Goal: Transaction & Acquisition: Purchase product/service

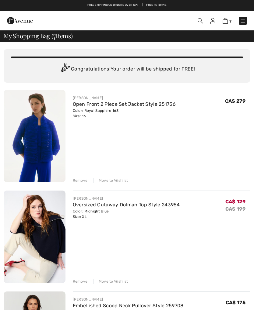
click at [112, 181] on div "Move to Wishlist" at bounding box center [110, 180] width 35 height 5
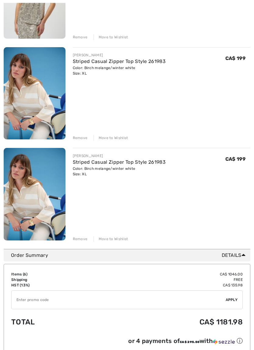
scroll to position [446, 0]
click at [77, 237] on div "Remove" at bounding box center [80, 238] width 15 height 5
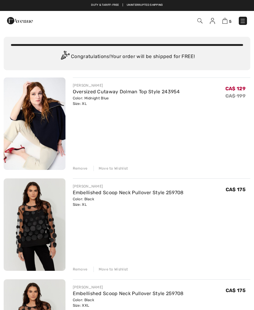
scroll to position [0, 0]
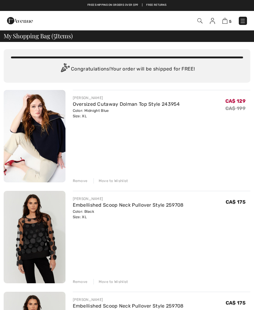
click at [246, 18] on link at bounding box center [242, 21] width 8 height 8
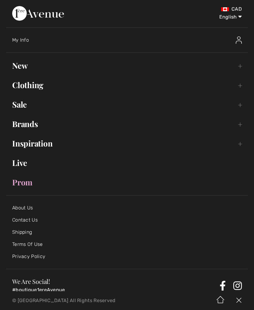
click at [19, 85] on link "Clothing Toggle submenu" at bounding box center [126, 84] width 241 height 13
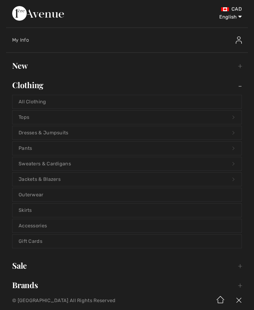
click at [25, 100] on link "All Clothing" at bounding box center [126, 101] width 229 height 13
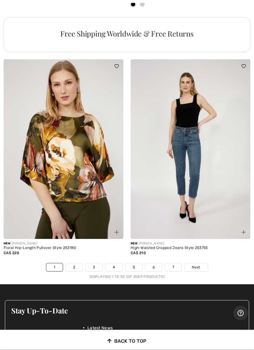
scroll to position [5203, 0]
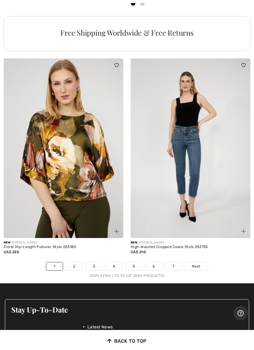
click at [76, 262] on link "2" at bounding box center [74, 266] width 17 height 8
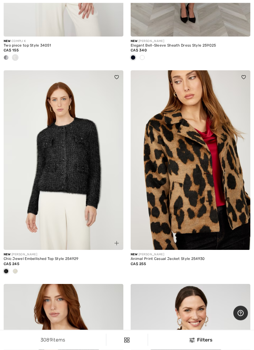
scroll to position [219, 0]
click at [52, 183] on img at bounding box center [63, 159] width 119 height 179
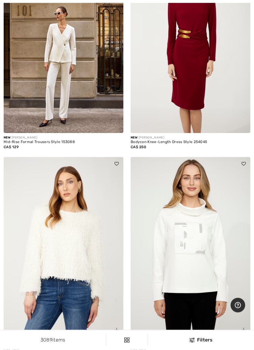
scroll to position [3158, 0]
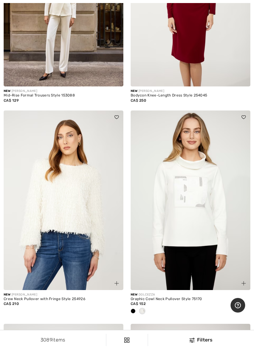
click at [42, 205] on img at bounding box center [63, 199] width 119 height 179
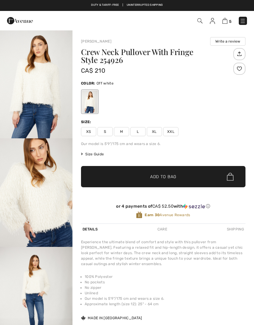
checkbox input "true"
click at [23, 214] on img "2 / 4" at bounding box center [36, 192] width 72 height 109
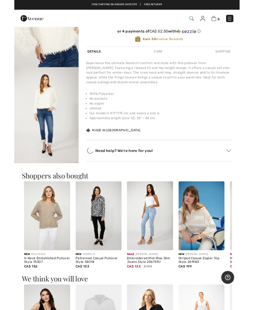
scroll to position [147, 0]
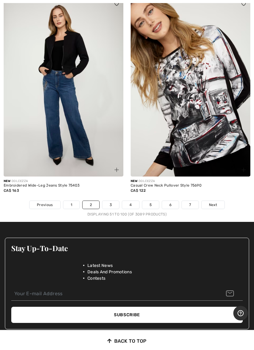
scroll to position [5254, 0]
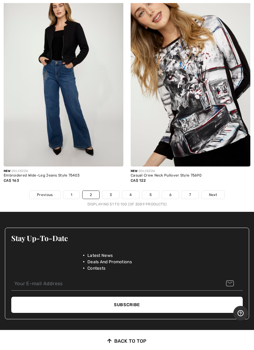
click at [111, 191] on link "3" at bounding box center [110, 195] width 17 height 8
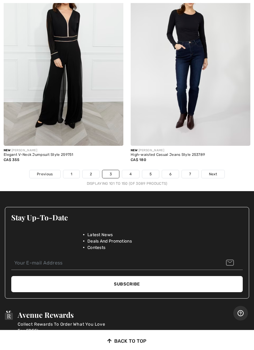
scroll to position [5285, 0]
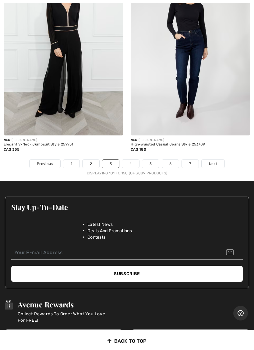
click at [130, 160] on link "4" at bounding box center [130, 164] width 17 height 8
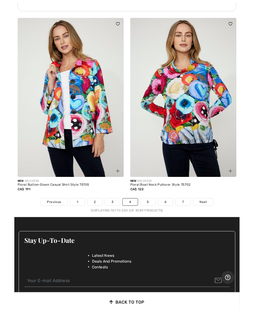
scroll to position [5251, 0]
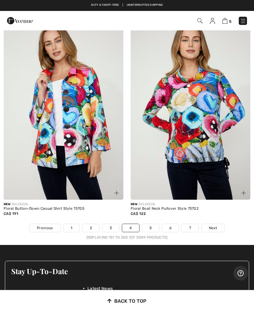
click at [150, 224] on link "5" at bounding box center [150, 228] width 17 height 8
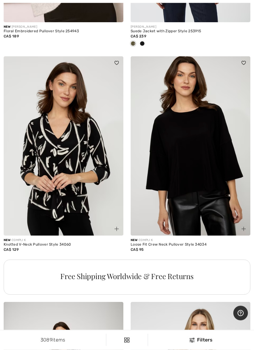
scroll to position [4910, 0]
click at [246, 92] on img at bounding box center [189, 145] width 119 height 179
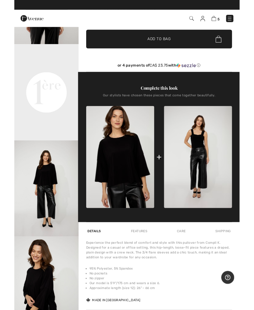
scroll to position [86, 0]
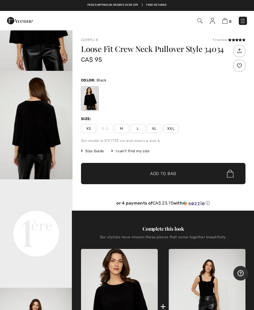
click at [85, 173] on span "✔ Added to Bag Add to Bag" at bounding box center [163, 173] width 164 height 21
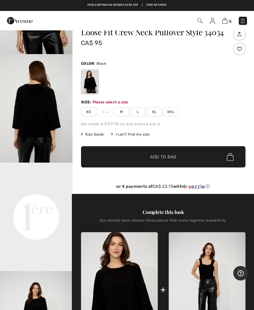
scroll to position [16, 0]
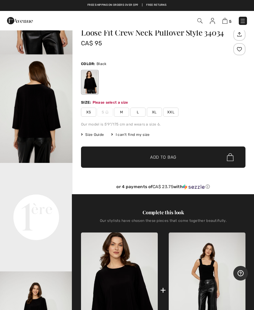
click at [154, 115] on span "XL" at bounding box center [154, 112] width 15 height 9
click at [108, 157] on span "✔ Added to Bag Add to Bag" at bounding box center [163, 157] width 164 height 21
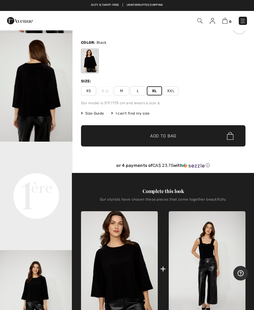
scroll to position [0, 0]
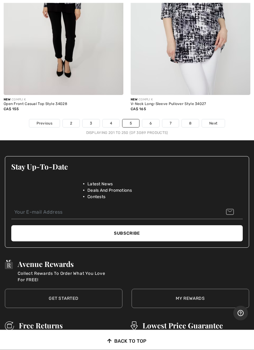
scroll to position [5296, 0]
click at [150, 119] on link "6" at bounding box center [150, 123] width 17 height 8
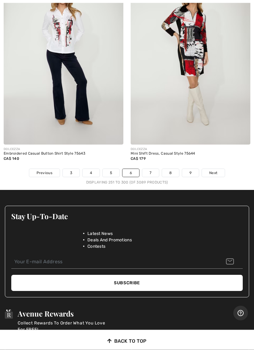
scroll to position [5180, 0]
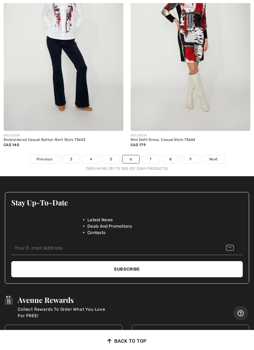
click at [151, 155] on link "7" at bounding box center [150, 159] width 16 height 8
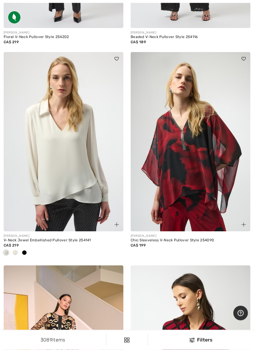
scroll to position [1905, 0]
click at [25, 251] on span at bounding box center [24, 252] width 5 height 5
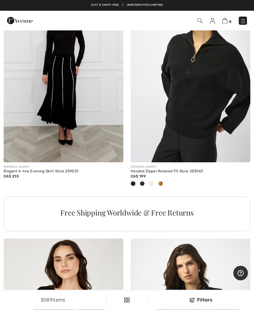
scroll to position [3669, 0]
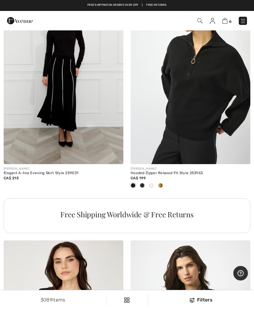
click at [184, 171] on div "Hooded Zipper Relaxed Fit Style 253963" at bounding box center [189, 173] width 119 height 4
click at [138, 171] on div "Hooded Zipper Relaxed Fit Style 253963" at bounding box center [189, 173] width 119 height 4
click at [172, 111] on img at bounding box center [189, 74] width 119 height 179
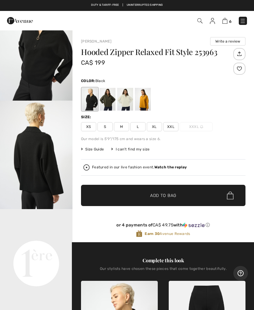
click at [150, 126] on span "XL" at bounding box center [154, 126] width 15 height 9
click at [102, 195] on span "✔ Added to Bag Add to Bag" at bounding box center [163, 195] width 164 height 21
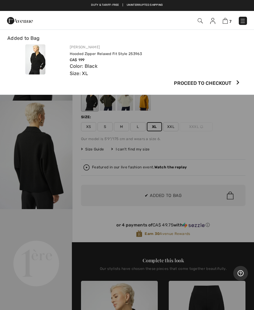
click at [137, 71] on div "Color: Black Size: XL" at bounding box center [158, 70] width 176 height 15
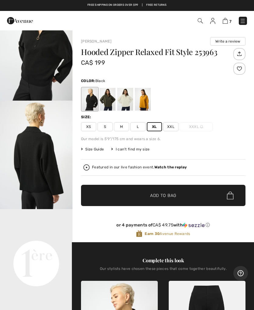
click at [123, 103] on div at bounding box center [125, 99] width 16 height 23
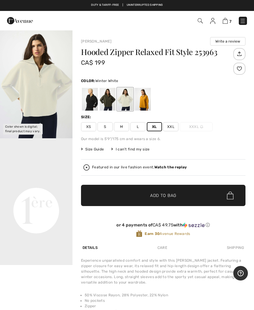
click at [124, 98] on div at bounding box center [125, 99] width 16 height 23
click at [112, 195] on span "✔ Added to Bag Add to Bag" at bounding box center [163, 195] width 164 height 21
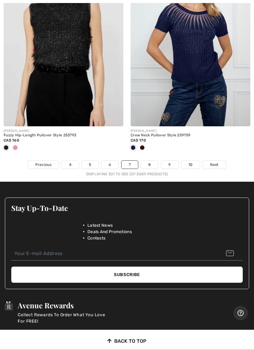
scroll to position [5264, 0]
click at [148, 161] on link "8" at bounding box center [149, 165] width 17 height 8
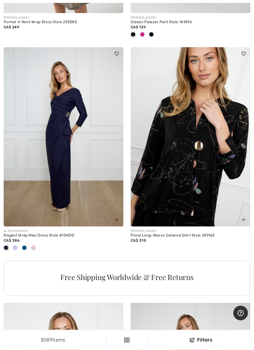
scroll to position [4929, 0]
click at [206, 168] on img at bounding box center [189, 136] width 119 height 179
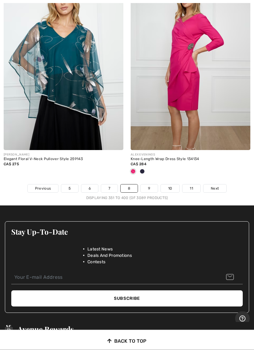
scroll to position [5261, 0]
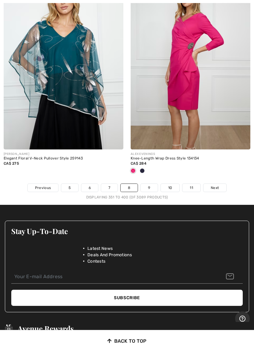
click at [148, 184] on link "9" at bounding box center [148, 188] width 17 height 8
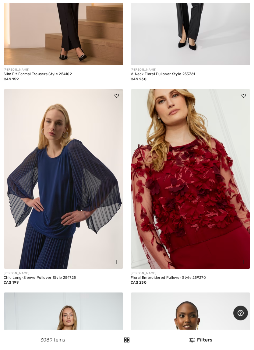
scroll to position [799, 0]
click at [195, 181] on img at bounding box center [189, 178] width 119 height 179
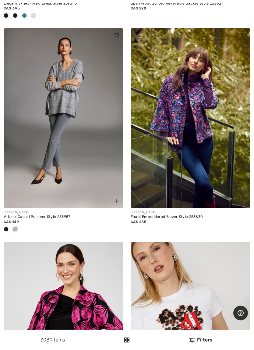
scroll to position [2813, 0]
click at [204, 151] on img at bounding box center [189, 117] width 119 height 179
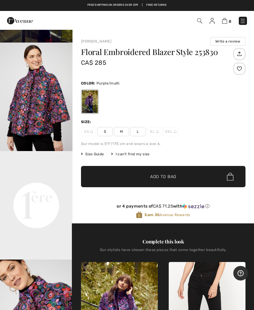
scroll to position [95, 0]
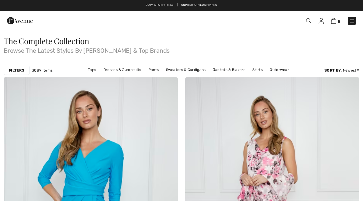
scroll to position [2821, 0]
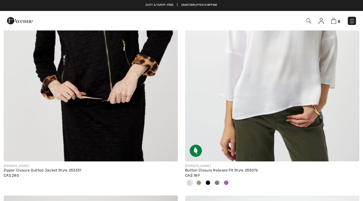
checkbox input "true"
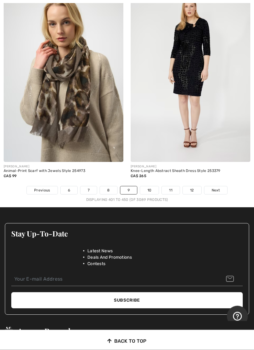
scroll to position [5219, 0]
click at [149, 186] on link "10" at bounding box center [149, 190] width 19 height 8
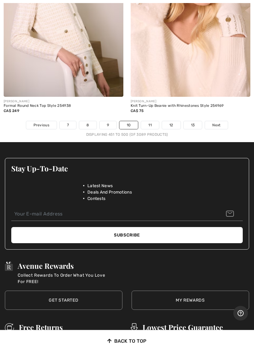
scroll to position [5342, 0]
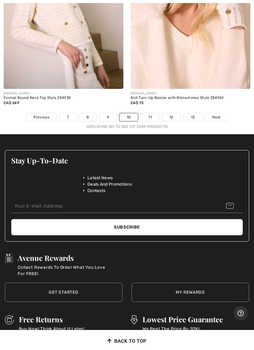
click at [150, 113] on link "11" at bounding box center [150, 117] width 18 height 8
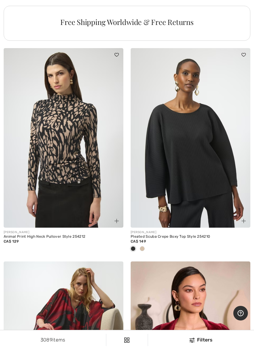
scroll to position [2641, 0]
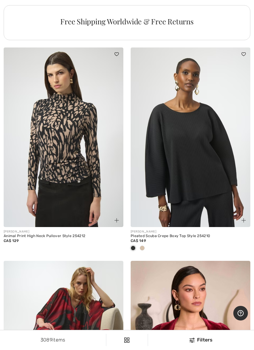
click at [146, 245] on div at bounding box center [141, 248] width 9 height 10
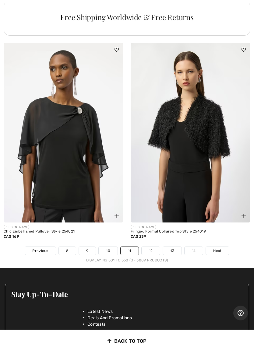
scroll to position [5188, 0]
click at [150, 247] on link "12" at bounding box center [150, 251] width 19 height 8
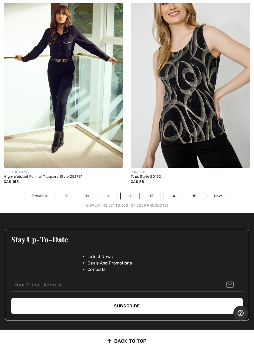
scroll to position [5233, 0]
click at [150, 192] on link "13" at bounding box center [151, 196] width 19 height 8
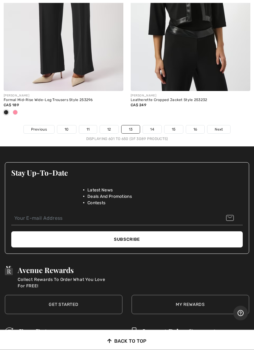
scroll to position [5374, 0]
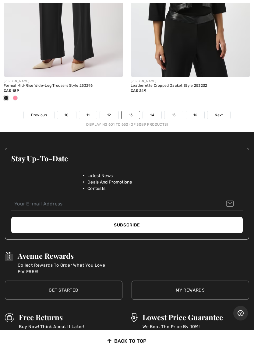
click at [149, 111] on link "14" at bounding box center [152, 115] width 19 height 8
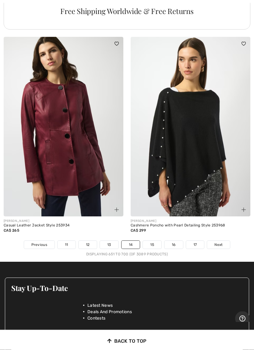
scroll to position [5175, 0]
click at [152, 240] on link "15" at bounding box center [152, 244] width 19 height 8
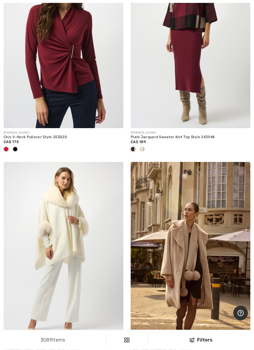
scroll to position [2690, 0]
click at [196, 136] on div "Plaid Jacquard Sweater Knit Top Style 243948" at bounding box center [189, 137] width 119 height 4
click at [188, 135] on div "Plaid Jacquard Sweater Knit Top Style 243948" at bounding box center [189, 137] width 119 height 4
click at [203, 90] on img at bounding box center [189, 38] width 119 height 179
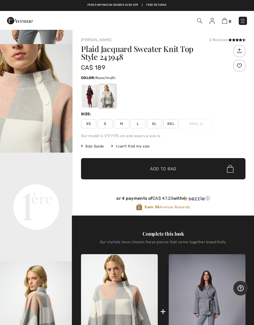
scroll to position [110, 0]
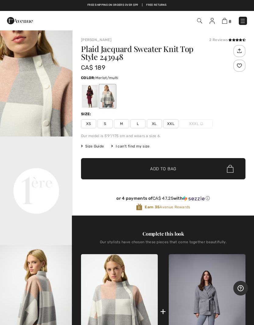
click at [83, 100] on div at bounding box center [90, 96] width 16 height 23
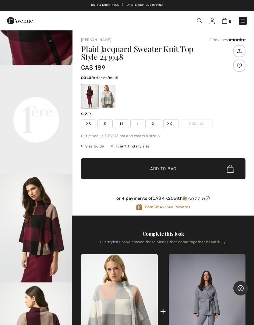
scroll to position [204, 0]
click at [151, 123] on span "XL" at bounding box center [154, 123] width 15 height 9
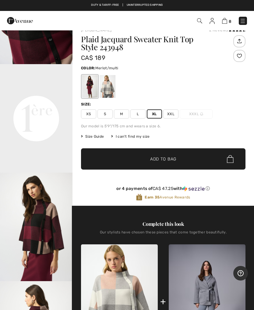
scroll to position [0, 0]
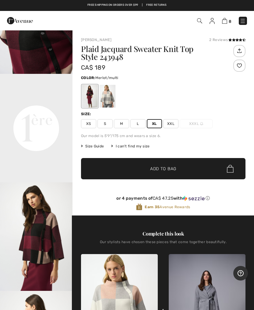
click at [192, 166] on span "✔ Added to Bag Add to Bag" at bounding box center [163, 168] width 164 height 21
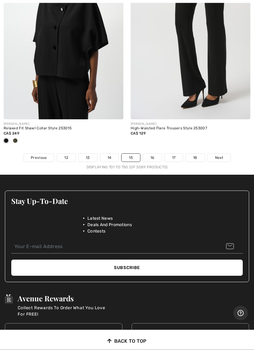
scroll to position [5322, 0]
click at [146, 154] on link "16" at bounding box center [152, 158] width 19 height 8
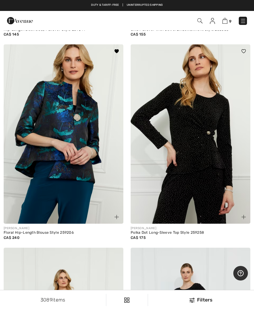
scroll to position [1546, 0]
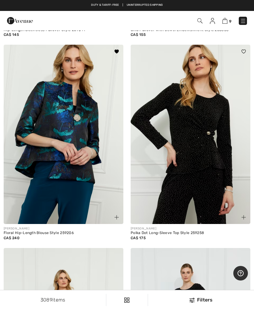
click at [41, 142] on img at bounding box center [63, 134] width 119 height 179
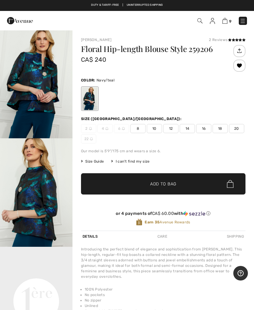
click at [217, 127] on span "18" at bounding box center [219, 128] width 15 height 9
click at [191, 183] on span "✔ Added to Bag Add to Bag" at bounding box center [163, 183] width 164 height 21
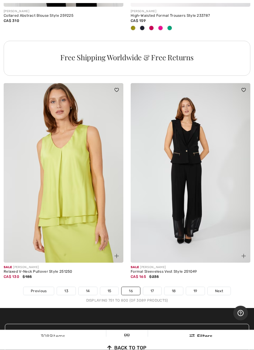
scroll to position [5193, 0]
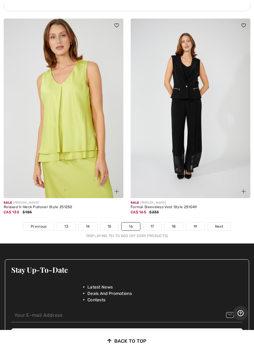
click at [154, 222] on link "17" at bounding box center [152, 226] width 18 height 8
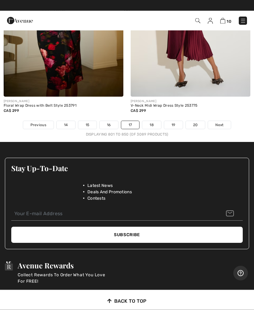
scroll to position [5324, 0]
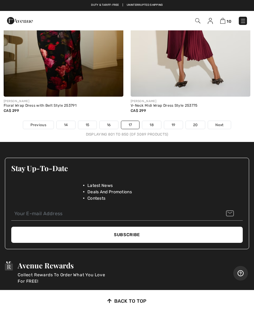
click at [153, 121] on link "18" at bounding box center [151, 125] width 19 height 8
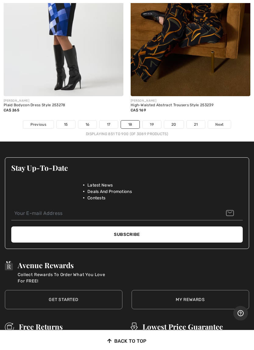
scroll to position [5248, 0]
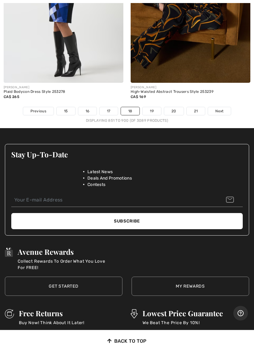
click at [152, 107] on link "19" at bounding box center [151, 111] width 19 height 8
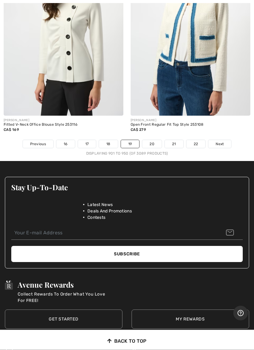
scroll to position [5235, 0]
click at [155, 140] on link "20" at bounding box center [151, 144] width 19 height 8
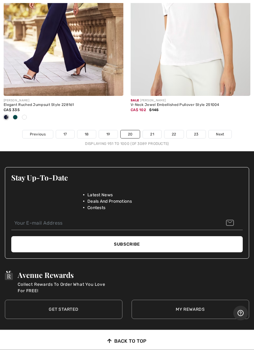
scroll to position [5275, 0]
click at [152, 130] on link "21" at bounding box center [152, 134] width 19 height 8
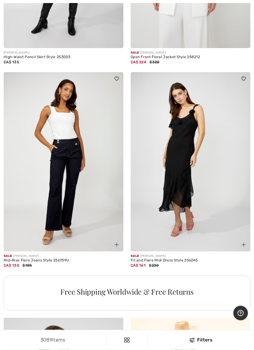
scroll to position [2301, 0]
click at [193, 163] on img at bounding box center [189, 161] width 119 height 179
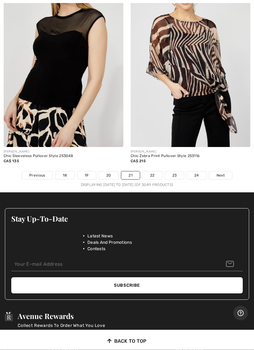
scroll to position [5259, 0]
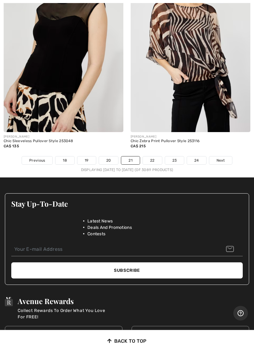
click at [155, 156] on link "22" at bounding box center [152, 160] width 19 height 8
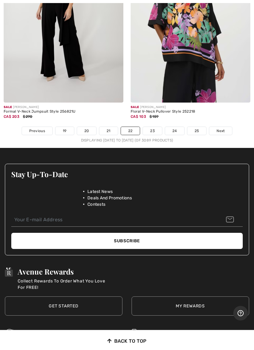
scroll to position [5364, 0]
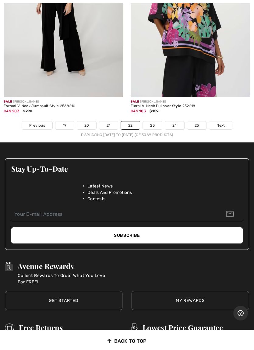
click at [153, 121] on link "23" at bounding box center [152, 125] width 19 height 8
click at [155, 121] on link "23" at bounding box center [152, 125] width 19 height 8
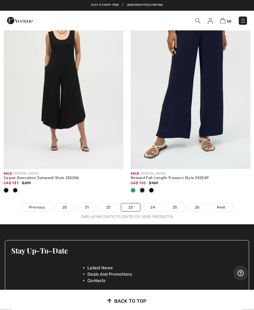
scroll to position [5252, 0]
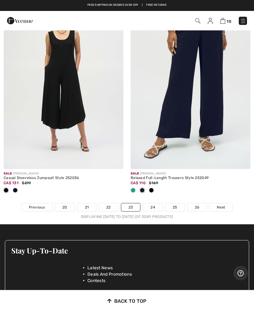
click at [154, 203] on link "24" at bounding box center [152, 207] width 19 height 8
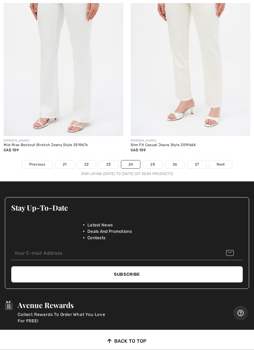
scroll to position [5305, 0]
click at [155, 160] on link "25" at bounding box center [152, 164] width 19 height 8
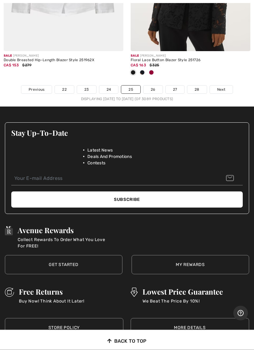
scroll to position [5370, 0]
click at [154, 85] on link "26" at bounding box center [152, 89] width 19 height 8
click at [151, 85] on link "26" at bounding box center [152, 89] width 19 height 8
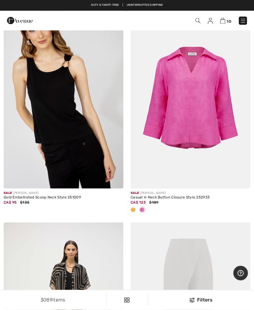
scroll to position [3889, 0]
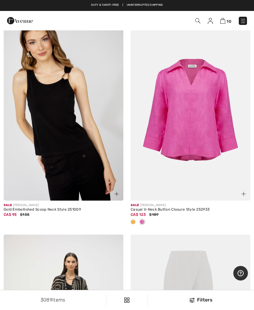
click at [193, 208] on div "Casual V-Neck Button Closure Style 252933" at bounding box center [189, 210] width 119 height 4
click at [212, 139] on img at bounding box center [189, 110] width 119 height 179
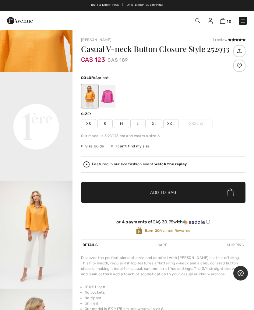
scroll to position [180, 0]
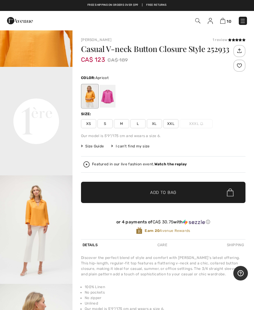
click at [105, 101] on div at bounding box center [107, 96] width 16 height 23
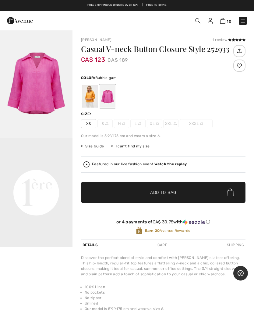
scroll to position [0, 0]
click at [11, 301] on div "Your browser does not support the video tag." at bounding box center [36, 189] width 72 height 319
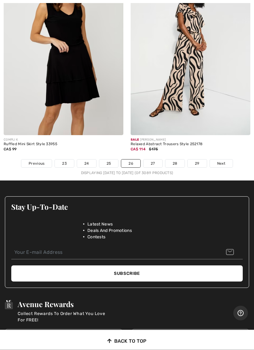
scroll to position [5247, 0]
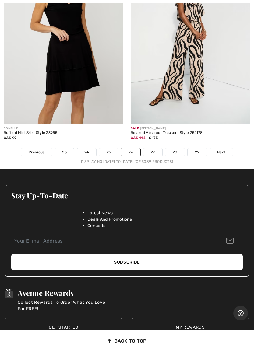
click at [153, 148] on link "27" at bounding box center [152, 152] width 19 height 8
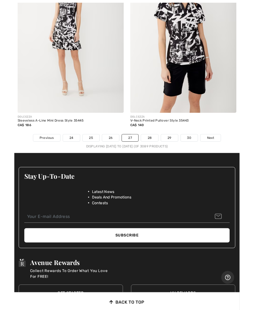
scroll to position [5252, 0]
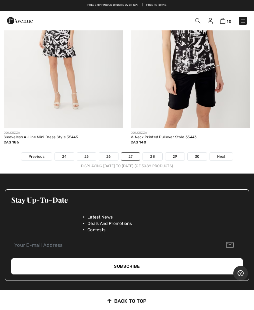
click at [150, 153] on link "28" at bounding box center [152, 157] width 19 height 8
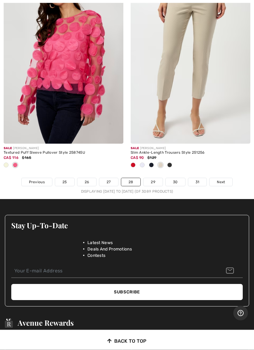
scroll to position [5197, 0]
click at [51, 82] on img at bounding box center [63, 53] width 119 height 179
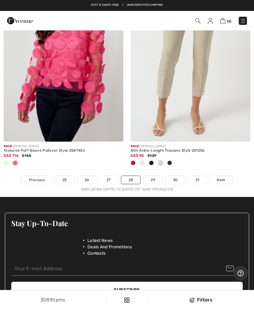
click at [154, 176] on link "29" at bounding box center [152, 180] width 19 height 8
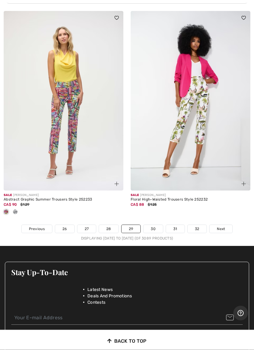
scroll to position [5191, 0]
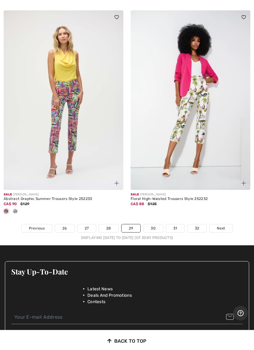
click at [153, 224] on link "30" at bounding box center [152, 228] width 19 height 8
click at [152, 224] on link "30" at bounding box center [152, 228] width 19 height 8
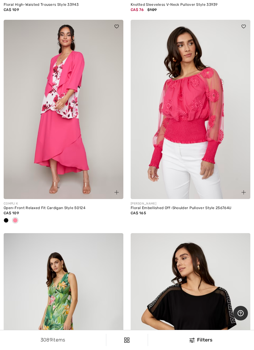
scroll to position [4266, 0]
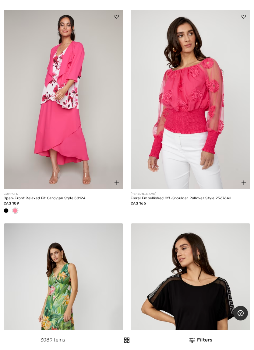
click at [44, 123] on img at bounding box center [63, 99] width 119 height 179
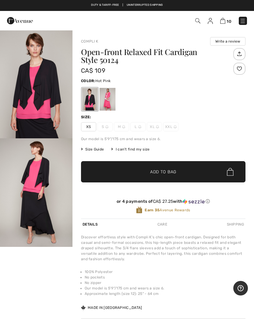
click at [110, 102] on div at bounding box center [107, 99] width 16 height 23
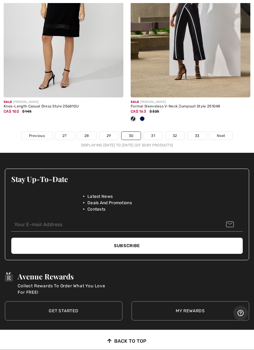
scroll to position [5243, 0]
click at [153, 132] on link "31" at bounding box center [152, 136] width 19 height 8
click at [153, 133] on link "31" at bounding box center [152, 136] width 19 height 8
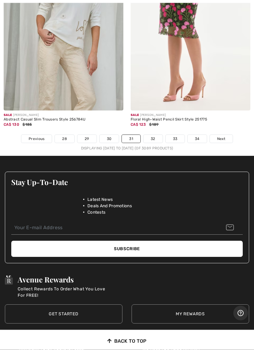
scroll to position [5361, 0]
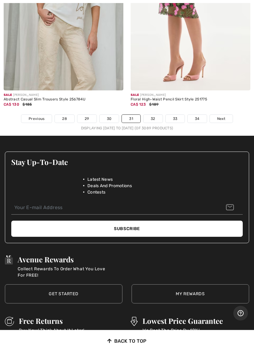
click at [154, 115] on link "32" at bounding box center [152, 119] width 19 height 8
click at [152, 116] on link "32" at bounding box center [152, 119] width 19 height 8
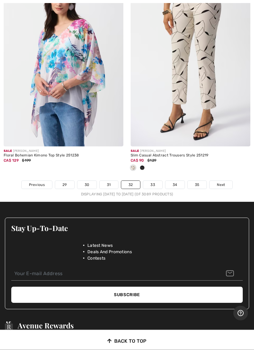
scroll to position [5224, 0]
click at [153, 181] on link "33" at bounding box center [152, 185] width 19 height 8
click at [154, 181] on link "33" at bounding box center [152, 185] width 19 height 8
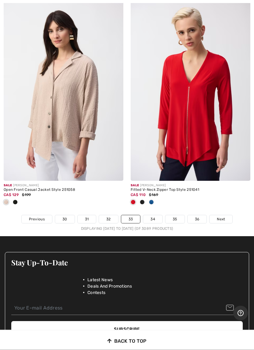
scroll to position [5201, 0]
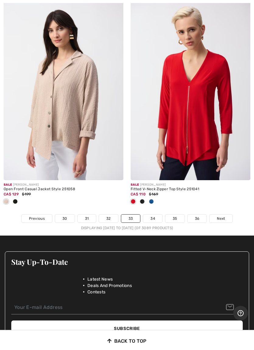
click at [152, 214] on link "34" at bounding box center [152, 218] width 19 height 8
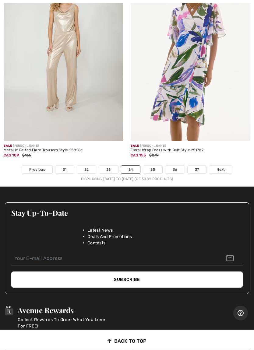
scroll to position [5270, 0]
click at [153, 165] on link "35" at bounding box center [152, 169] width 19 height 8
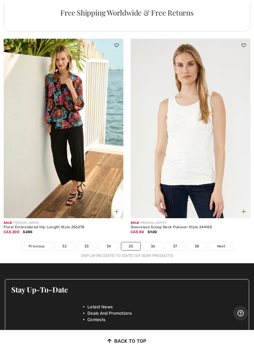
scroll to position [5248, 0]
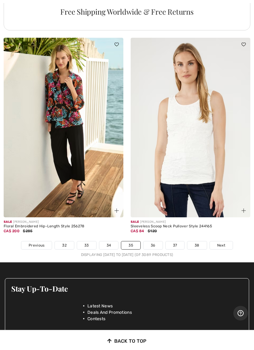
click at [154, 241] on link "36" at bounding box center [152, 245] width 19 height 8
